Goal: Check status: Check status

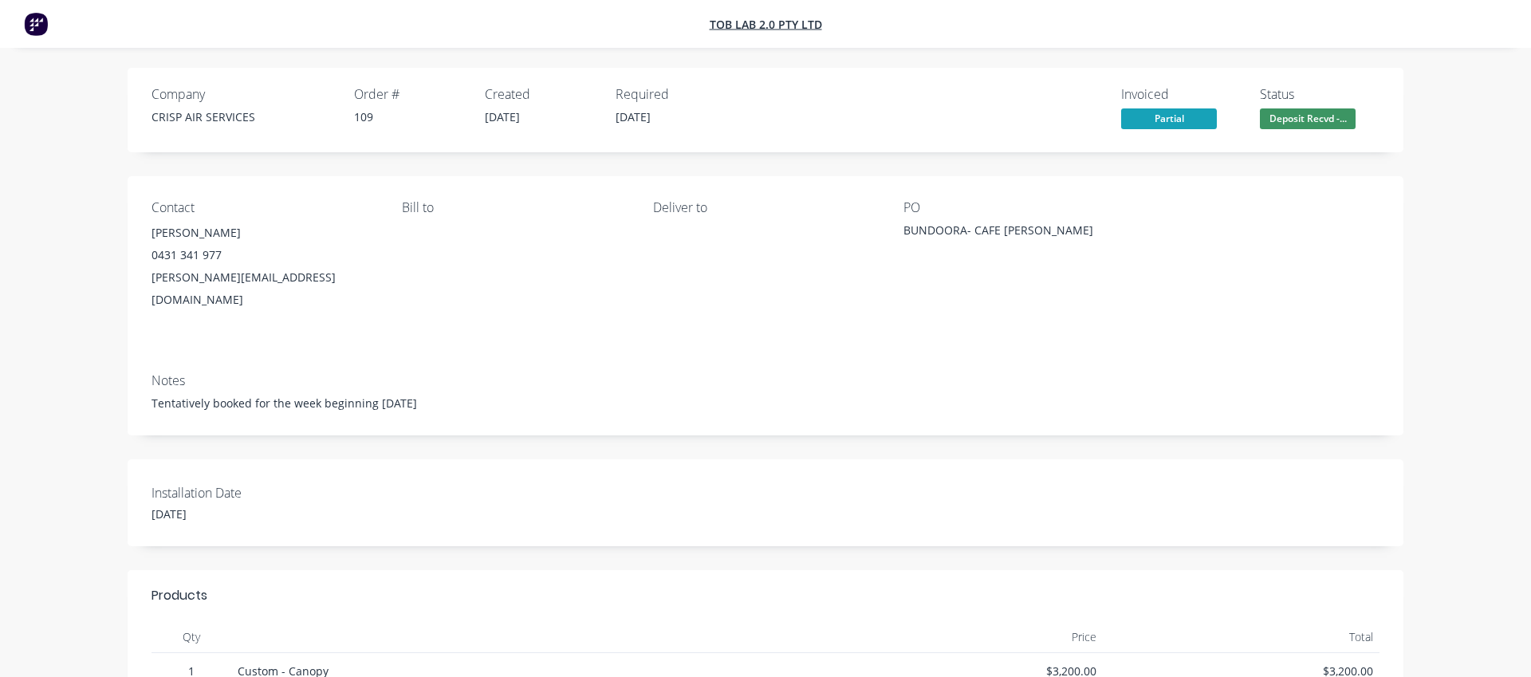
drag, startPoint x: 660, startPoint y: 117, endPoint x: 644, endPoint y: 117, distance: 16.7
click at [622, 114] on span "[DATE]" at bounding box center [633, 116] width 35 height 15
click at [676, 120] on div "Required [DATE]" at bounding box center [672, 110] width 112 height 46
drag, startPoint x: 675, startPoint y: 120, endPoint x: 621, endPoint y: 124, distance: 54.4
click at [616, 124] on div "Required [DATE]" at bounding box center [672, 110] width 112 height 46
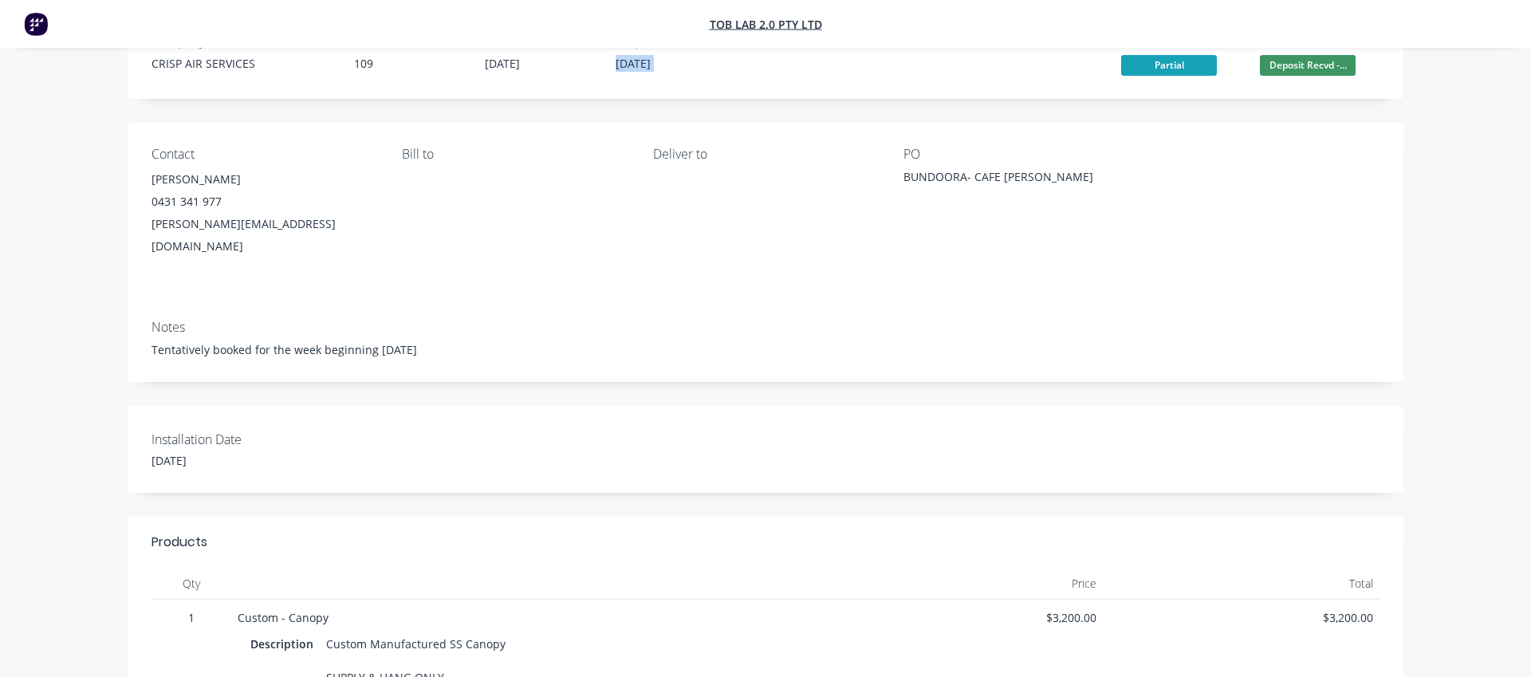
scroll to position [55, 0]
click at [435, 340] on div "Tentatively booked for the week beginning [DATE]" at bounding box center [766, 348] width 1228 height 17
drag, startPoint x: 435, startPoint y: 326, endPoint x: 152, endPoint y: 66, distance: 383.8
click at [152, 65] on div "Company CRISP AIR SERVICES Order # 109 Created [DATE] Required [DATE] Invoiced …" at bounding box center [766, 467] width 1396 height 908
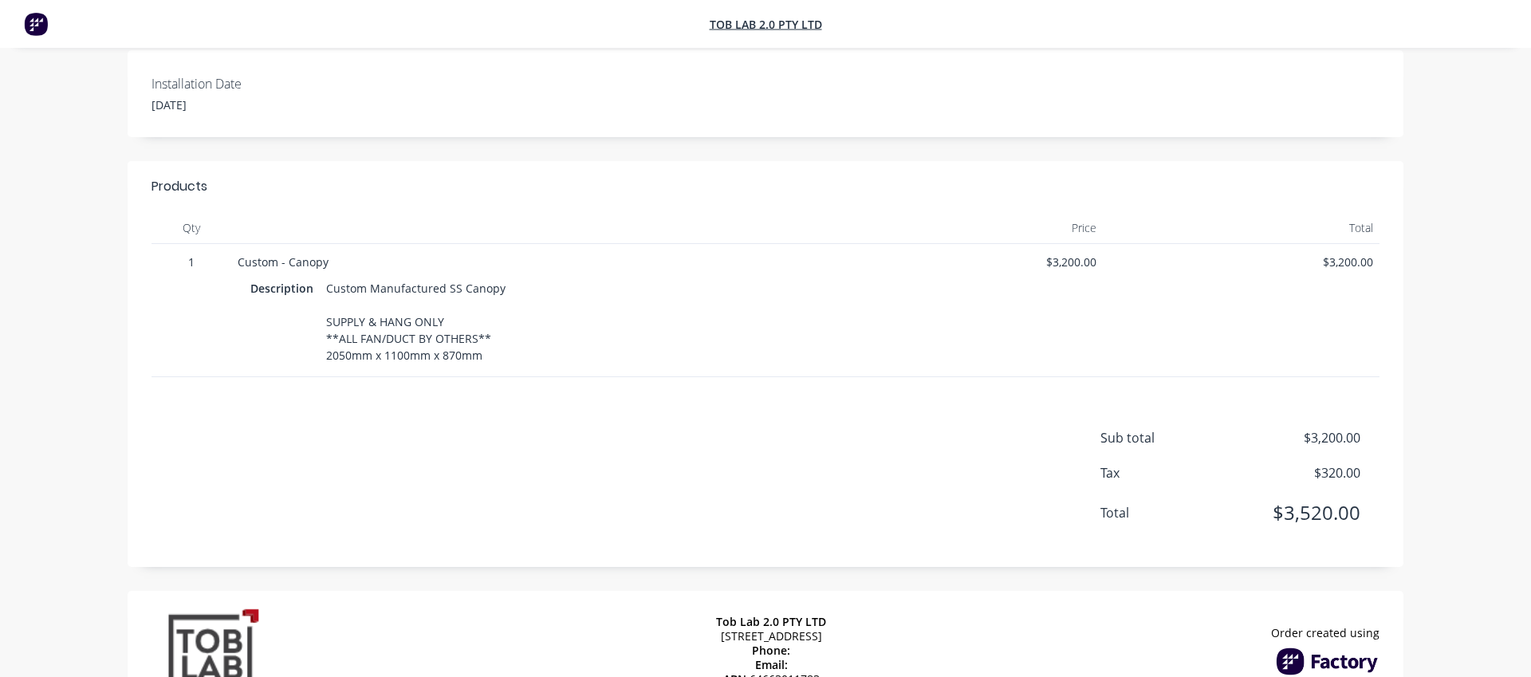
scroll to position [448, 0]
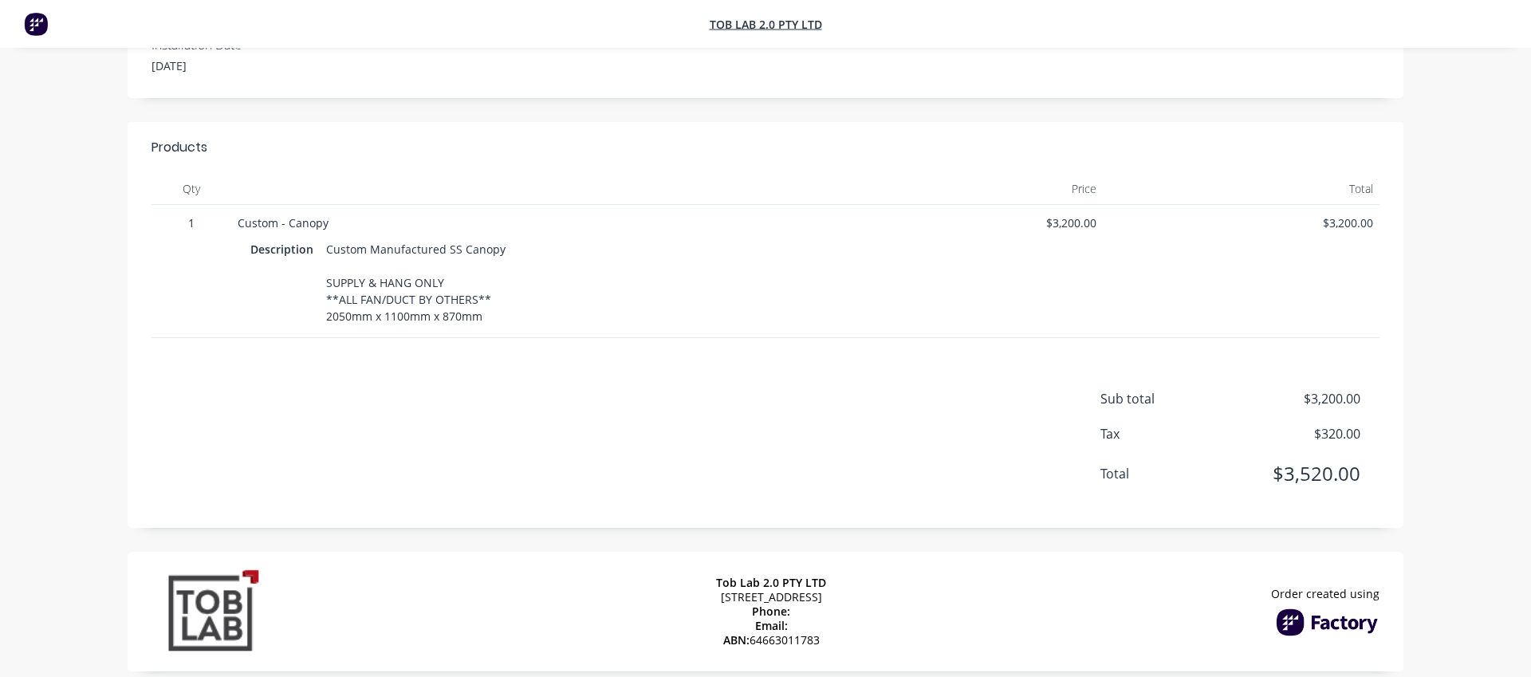
click at [971, 465] on div "Sub total $3,200.00 Tax $320.00 Total $3,520.00" at bounding box center [766, 446] width 1228 height 115
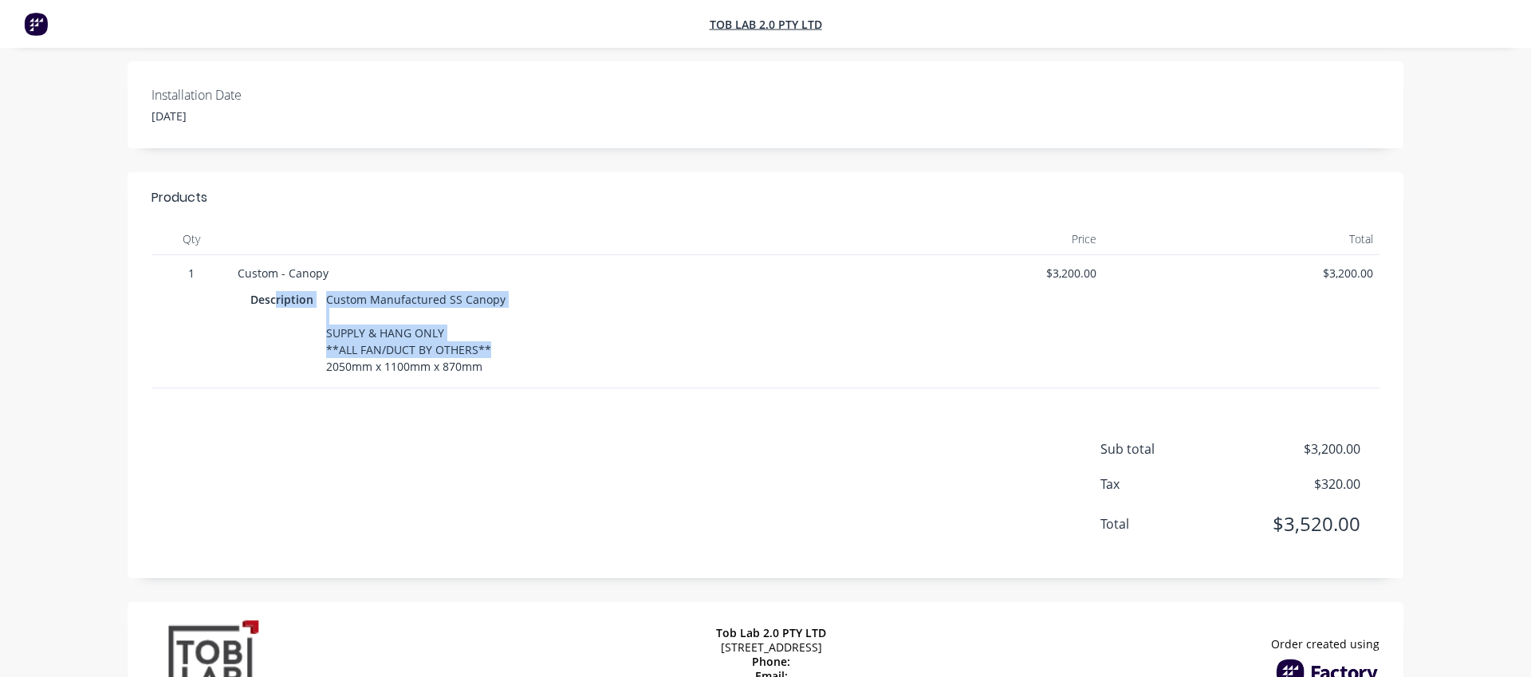
drag, startPoint x: 506, startPoint y: 334, endPoint x: 429, endPoint y: 310, distance: 80.2
click at [275, 288] on div "Description Custom Manufactured SS Canopy SUPPLY & HANG ONLY **ALL FAN/DUCT BY …" at bounding box center [528, 333] width 556 height 90
drag, startPoint x: 462, startPoint y: 339, endPoint x: 191, endPoint y: 227, distance: 292.5
click at [191, 227] on div "Qty Price Total 1 Custom - Canopy Description Custom Manufactured SS Canopy SUP…" at bounding box center [766, 305] width 1228 height 165
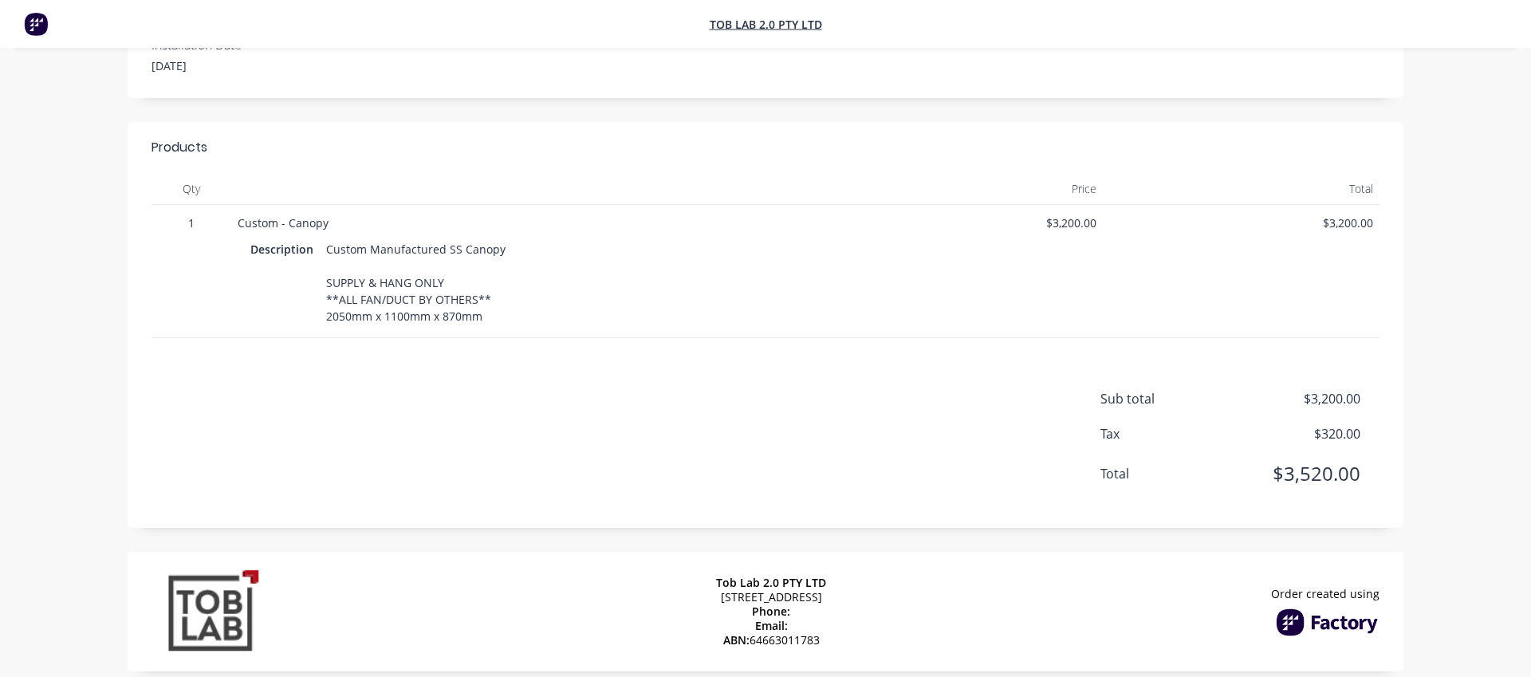
click at [799, 457] on div "Sub total $3,200.00 Tax $320.00 Total $3,520.00" at bounding box center [766, 446] width 1228 height 115
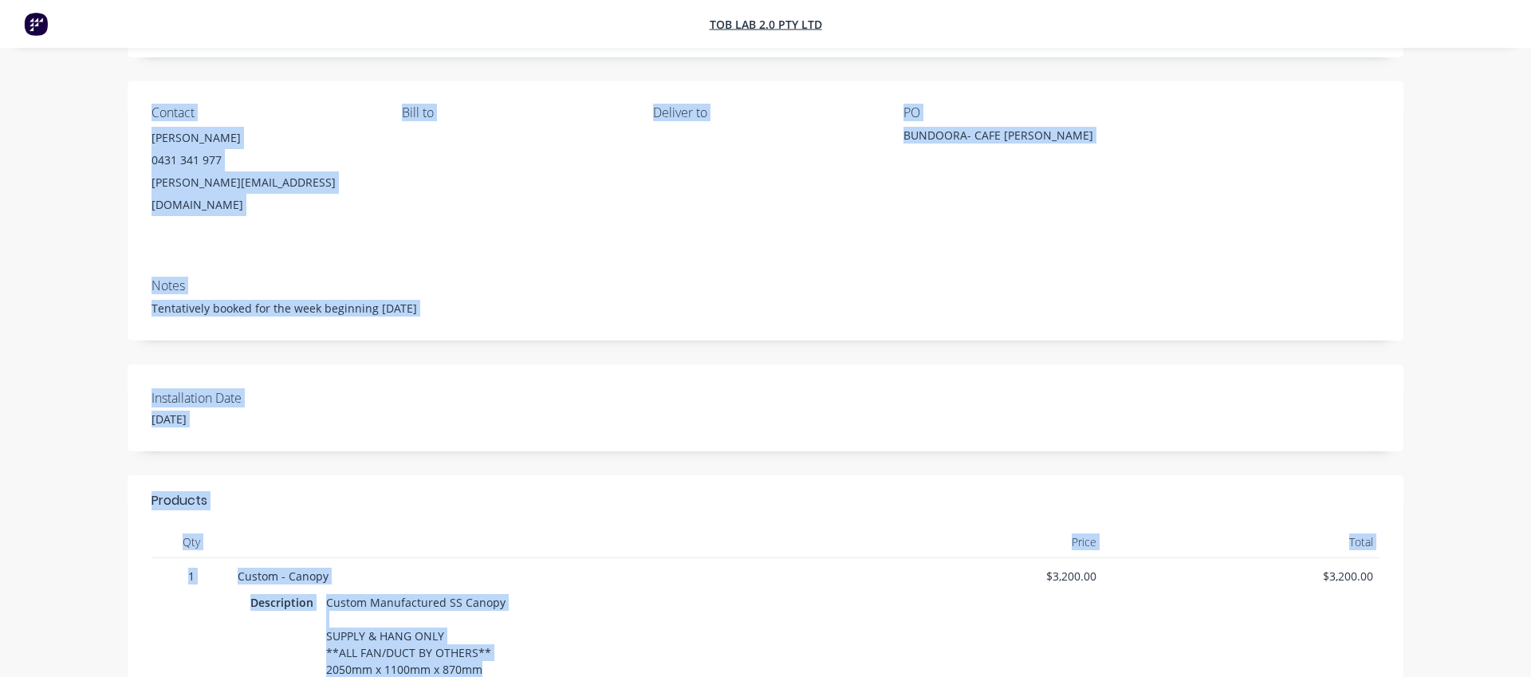
scroll to position [0, 0]
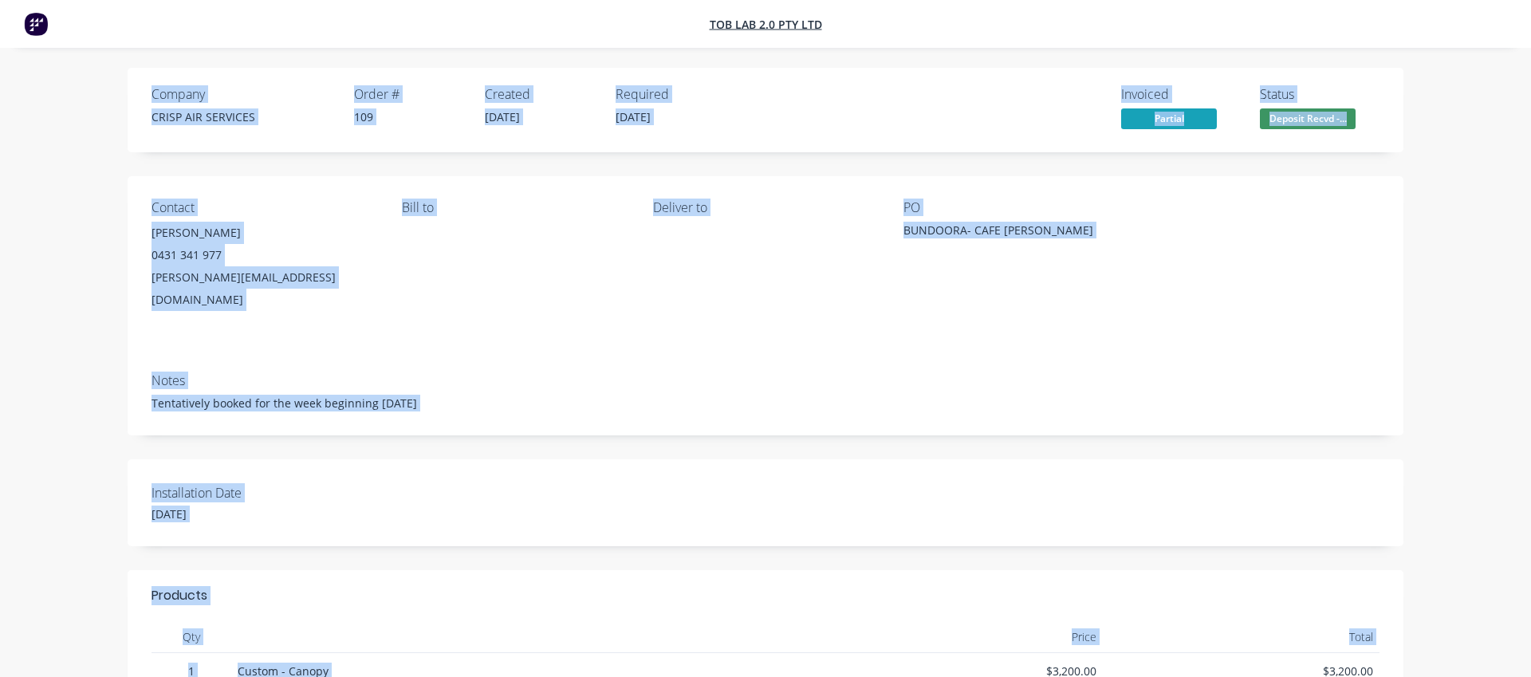
drag, startPoint x: 504, startPoint y: 347, endPoint x: 142, endPoint y: 81, distance: 449.1
click at [142, 81] on div "Company CRISP AIR SERVICES Order # 109 Created [DATE] Required [DATE] Invoiced …" at bounding box center [766, 522] width 1396 height 908
click at [421, 251] on div "Bill to" at bounding box center [514, 255] width 225 height 111
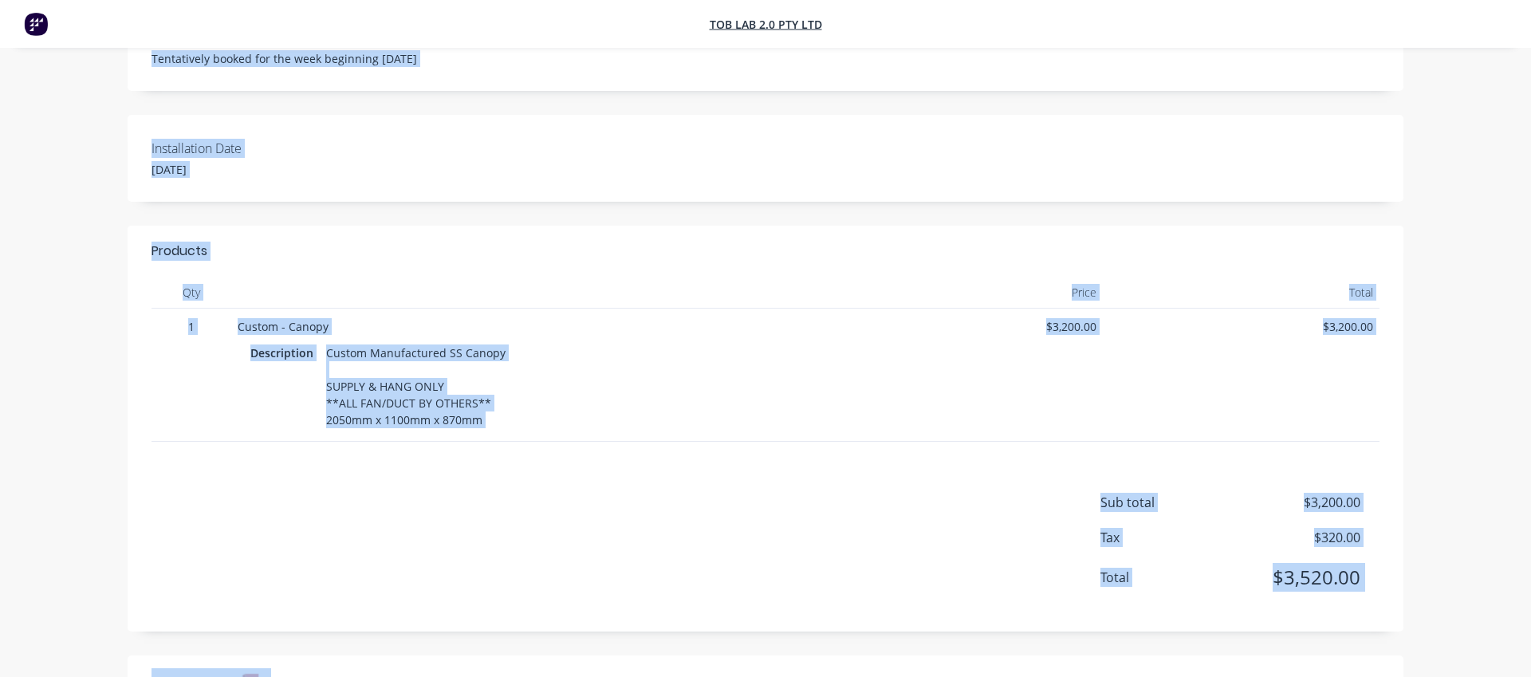
scroll to position [448, 0]
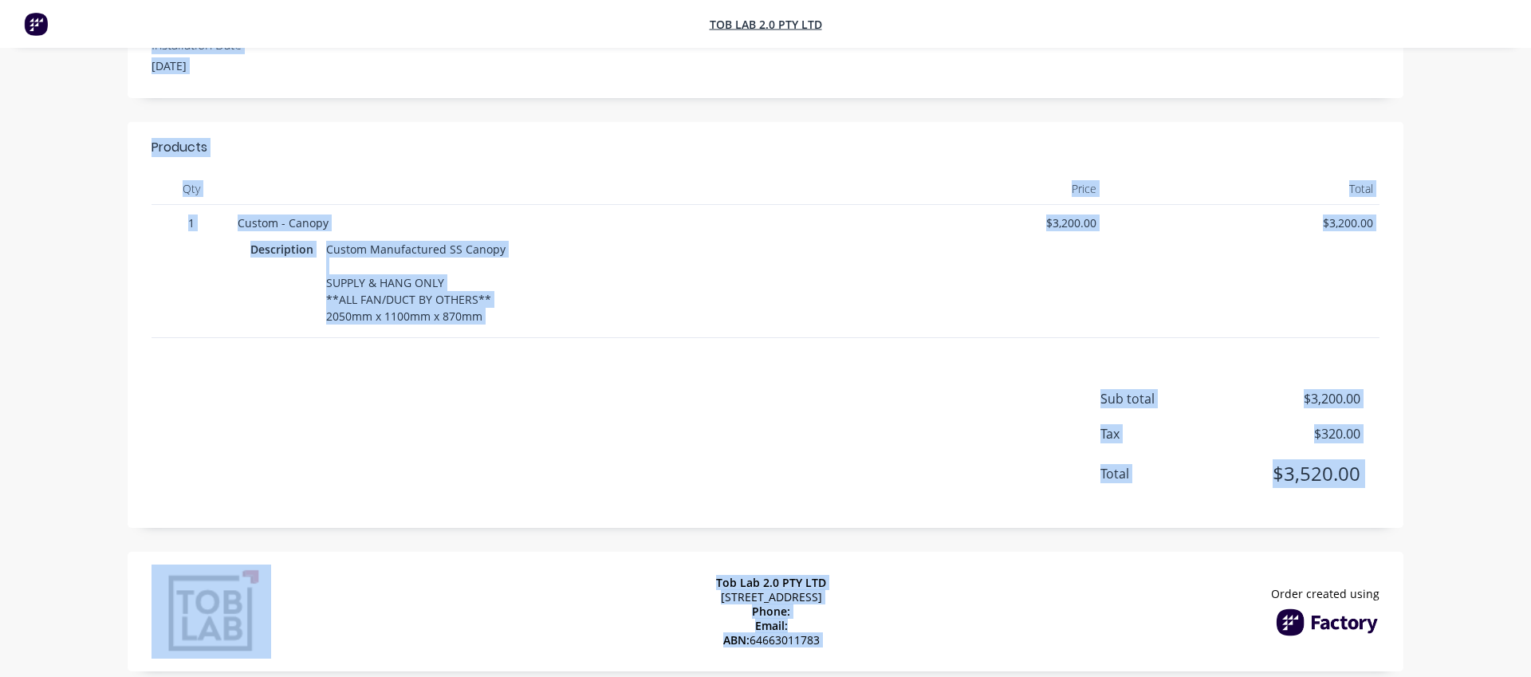
drag, startPoint x: 149, startPoint y: 97, endPoint x: 1276, endPoint y: 578, distance: 1225.6
click at [1279, 578] on div "Company CRISP AIR SERVICES Order # 109 Created [DATE] Required [DATE] Invoiced …" at bounding box center [765, 126] width 1531 height 1148
click at [1243, 573] on div "Tob Lab 2.0 PTY LTD [STREET_ADDRESS] Phone: Email: ABN: 64663011783 Order creat…" at bounding box center [766, 612] width 1276 height 120
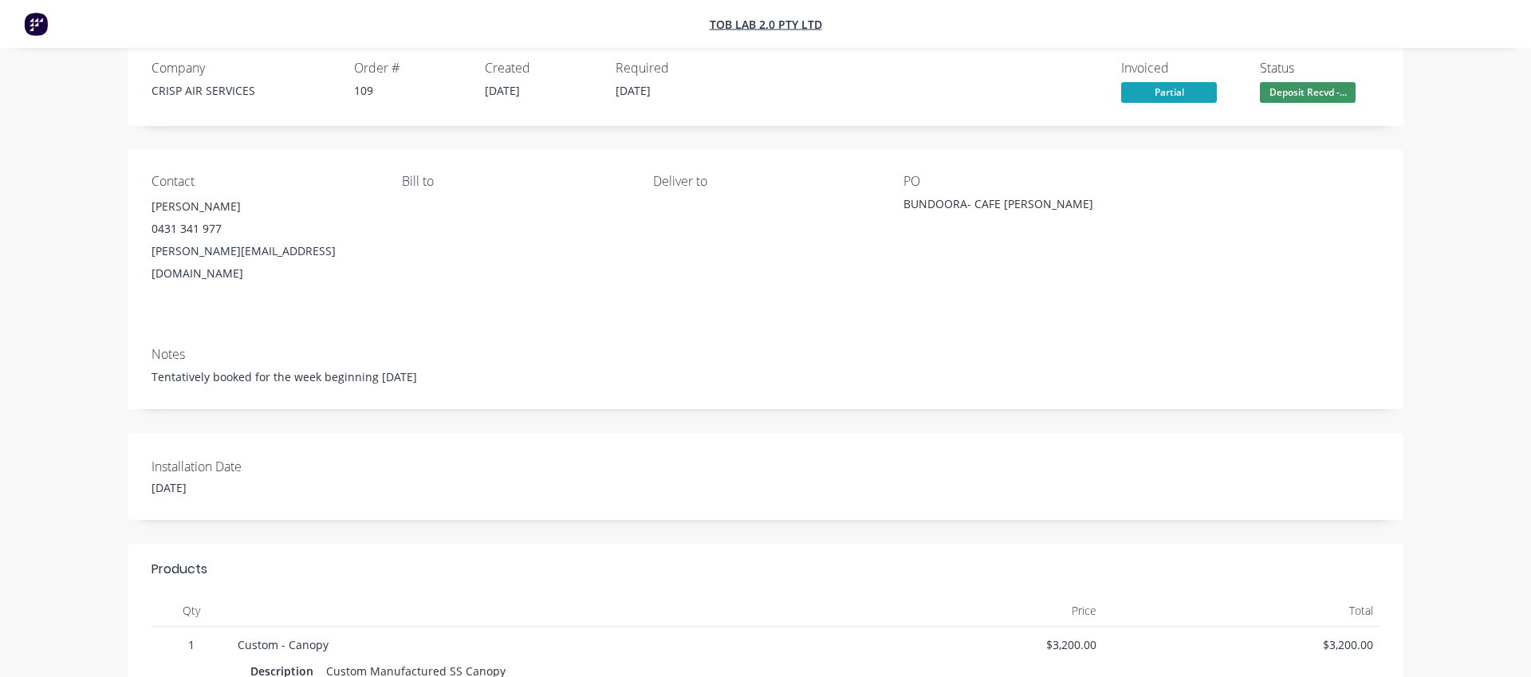
scroll to position [0, 0]
